Goal: Task Accomplishment & Management: Use online tool/utility

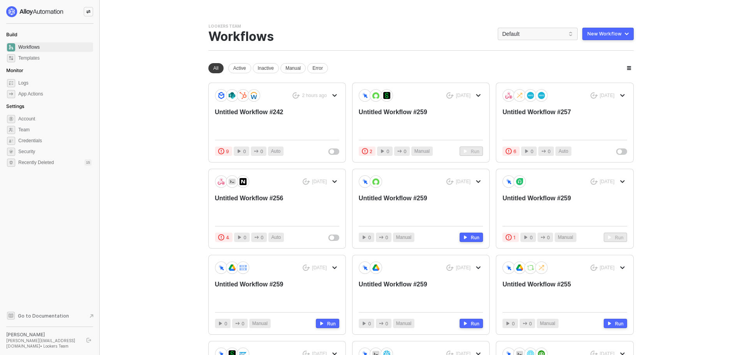
click at [590, 34] on div "New Workflow" at bounding box center [605, 34] width 34 height 6
click at [596, 62] on div "Start From Scratch" at bounding box center [585, 64] width 39 height 7
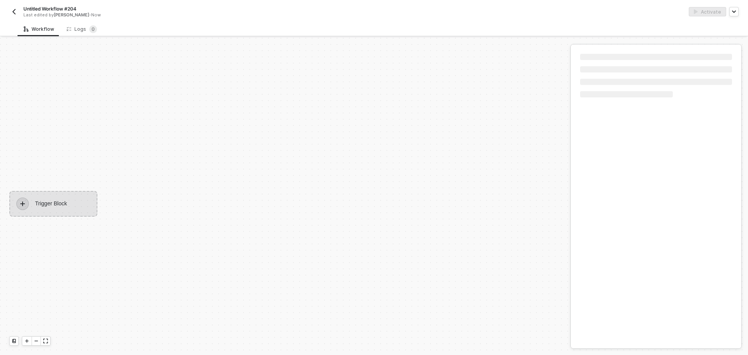
scroll to position [14, 0]
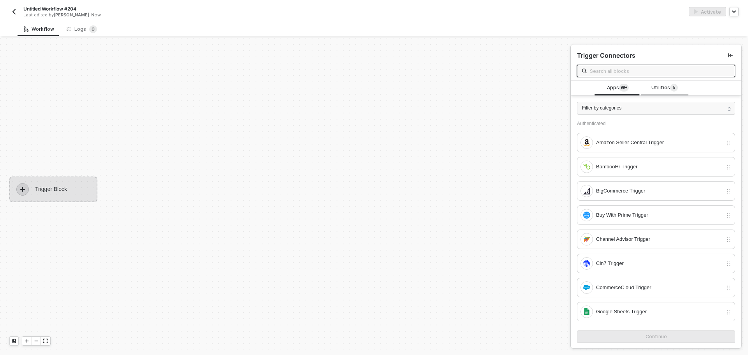
click at [651, 85] on span "Utilities 5" at bounding box center [664, 88] width 26 height 9
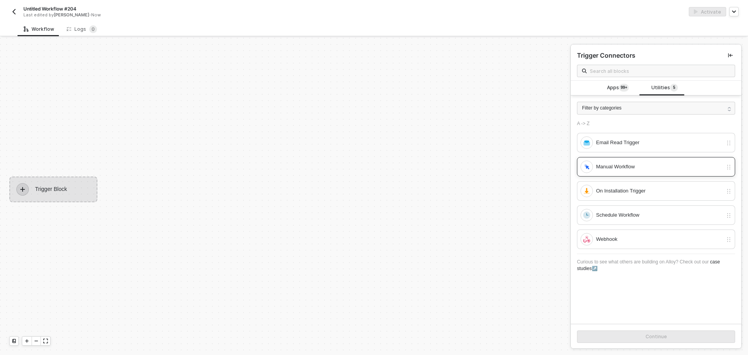
click at [626, 170] on div "Manual Workflow" at bounding box center [659, 166] width 127 height 9
click at [642, 337] on button "Continue" at bounding box center [656, 336] width 158 height 12
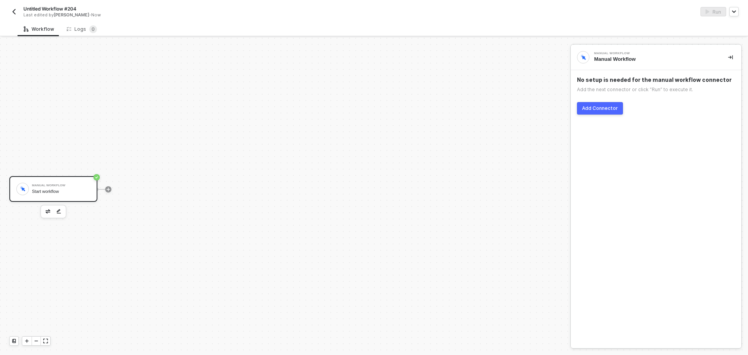
click at [606, 101] on div "No setup is needed for the manual workflow connector Add the next connector or …" at bounding box center [656, 95] width 171 height 51
click at [606, 102] on button "Add Connector" at bounding box center [600, 108] width 46 height 12
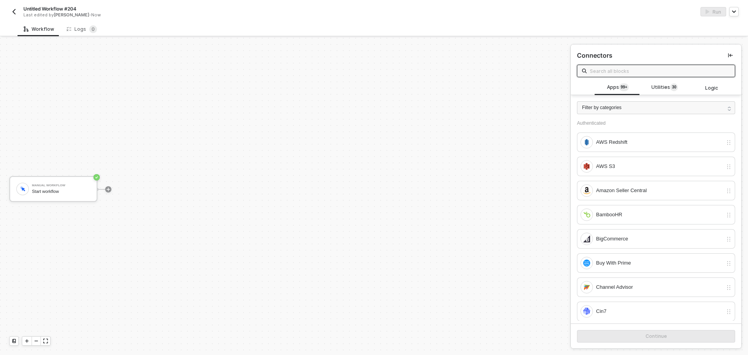
click at [627, 76] on span at bounding box center [656, 71] width 158 height 12
click at [627, 71] on input "text" at bounding box center [660, 71] width 140 height 9
type input "d"
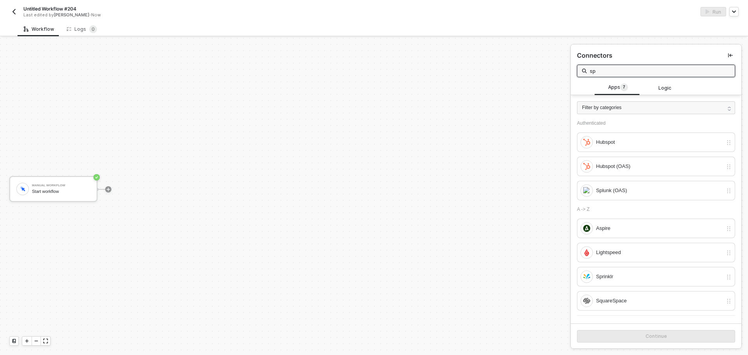
type input "s"
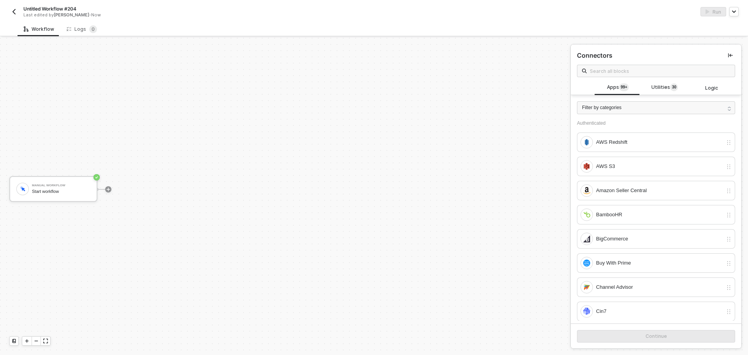
click at [418, 14] on div "Run" at bounding box center [556, 11] width 365 height 9
click at [613, 70] on input "text" at bounding box center [660, 71] width 140 height 9
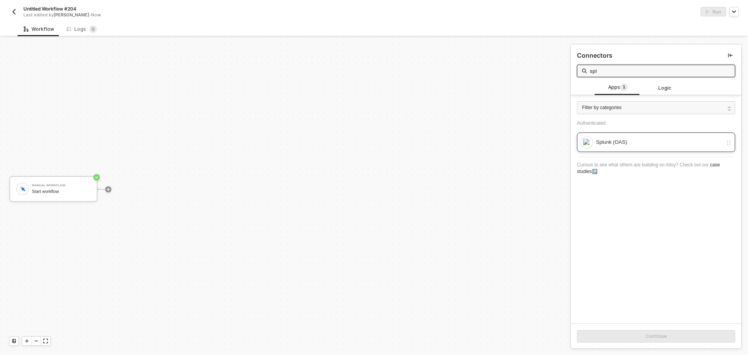
type input "spl"
click at [658, 145] on div "Splunk (OAS)" at bounding box center [659, 142] width 127 height 9
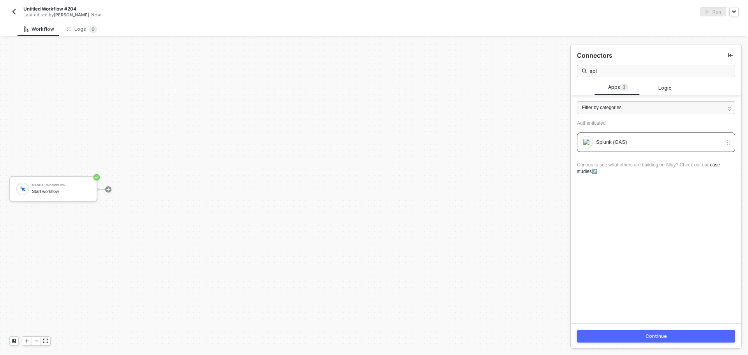
click at [684, 336] on button "Continue" at bounding box center [656, 336] width 158 height 12
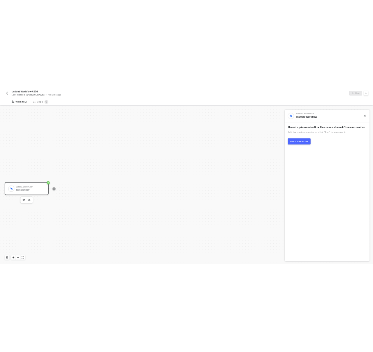
scroll to position [14, 0]
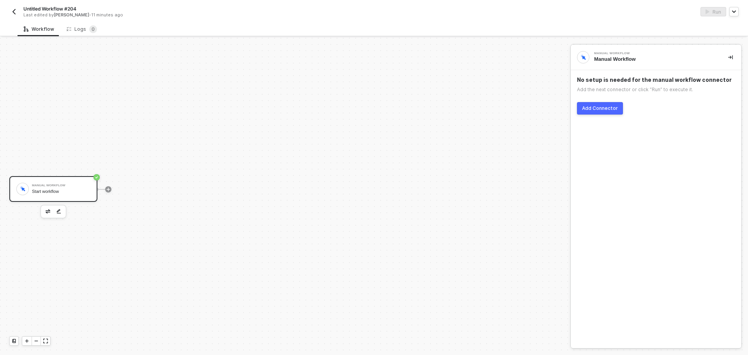
click at [601, 105] on button "Add Connector" at bounding box center [600, 108] width 46 height 12
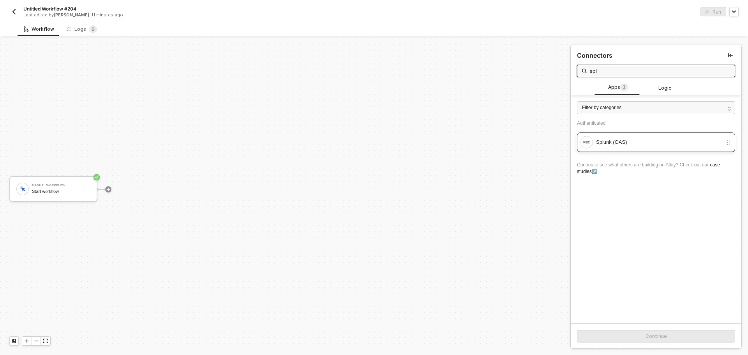
type input "spl"
click at [669, 150] on div "Splunk (OAS)" at bounding box center [656, 141] width 158 height 19
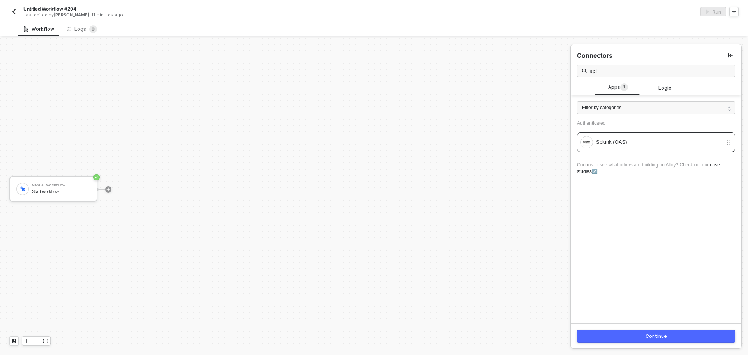
click at [648, 335] on div "Continue" at bounding box center [656, 336] width 21 height 6
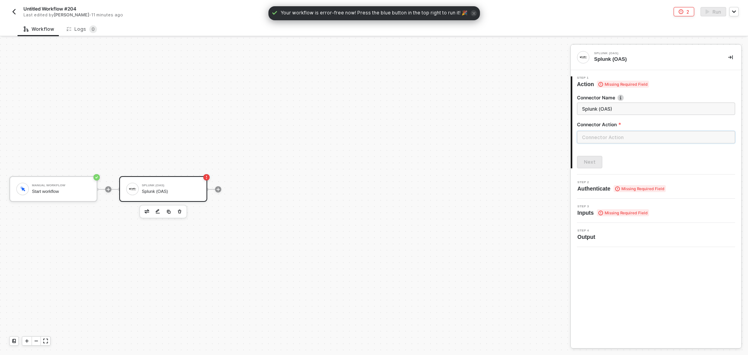
click at [611, 139] on input "text" at bounding box center [656, 137] width 158 height 12
click at [529, 95] on div "Detectors" at bounding box center [506, 94] width 113 height 7
